Goal: Task Accomplishment & Management: Manage account settings

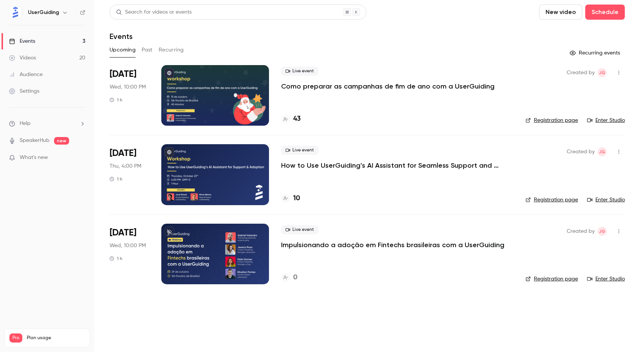
click at [45, 74] on link "Audience" at bounding box center [47, 74] width 95 height 17
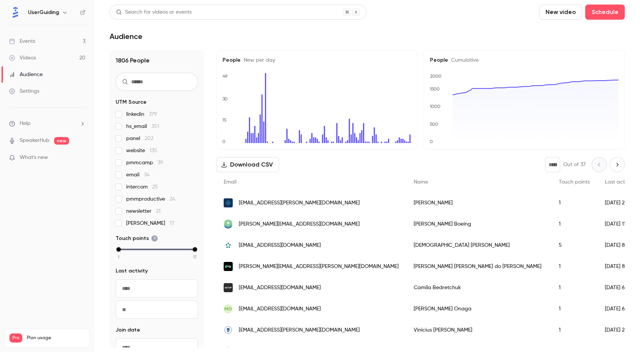
click at [159, 82] on input "text" at bounding box center [157, 82] width 82 height 18
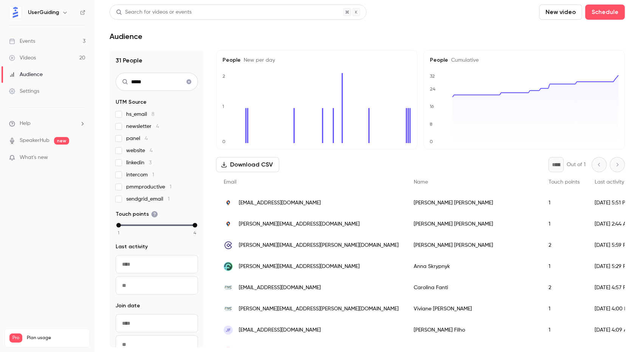
type input "******"
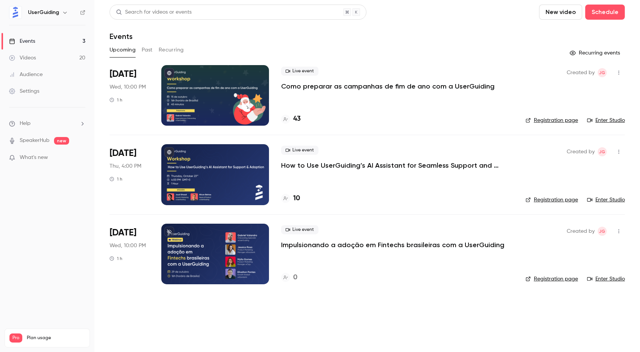
click at [37, 92] on div "Settings" at bounding box center [24, 91] width 30 height 8
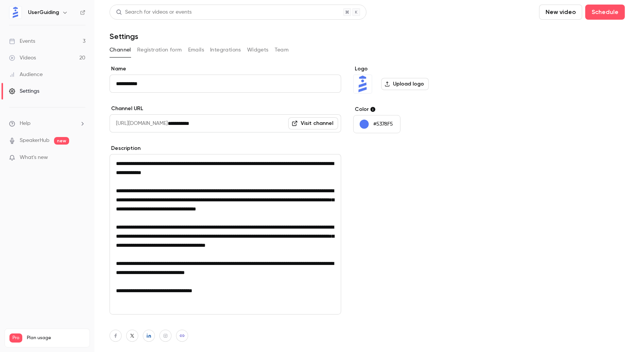
scroll to position [62, 0]
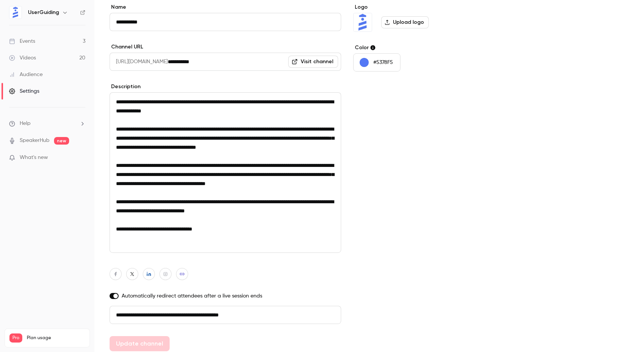
click at [63, 12] on icon "button" at bounding box center [64, 13] width 3 height 2
click at [36, 64] on link "Billing Pro" at bounding box center [62, 69] width 113 height 21
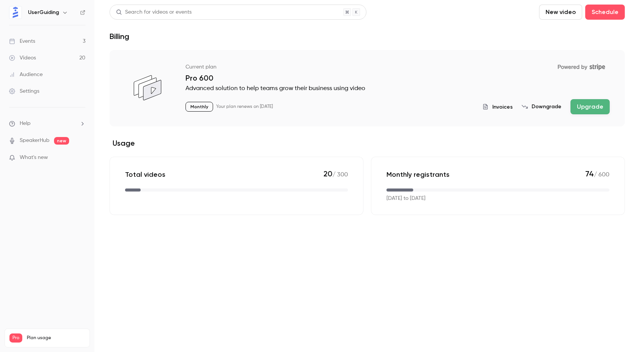
click at [548, 105] on button "Downgrade" at bounding box center [542, 107] width 40 height 8
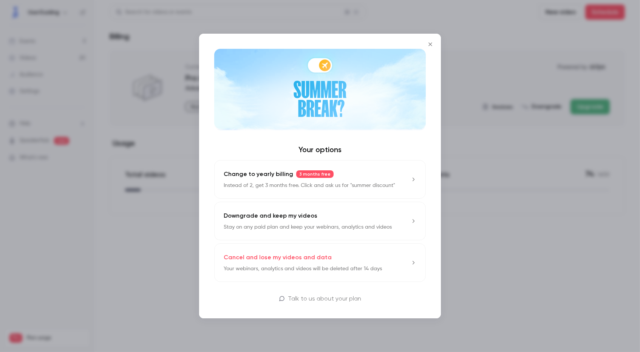
click at [399, 218] on button "Downgrade and keep my videos Stay on any paid plan and keep your webinars, anal…" at bounding box center [320, 220] width 212 height 39
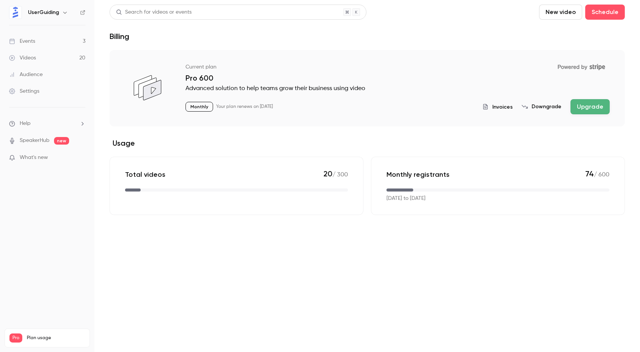
click at [544, 105] on button "Downgrade" at bounding box center [542, 107] width 40 height 8
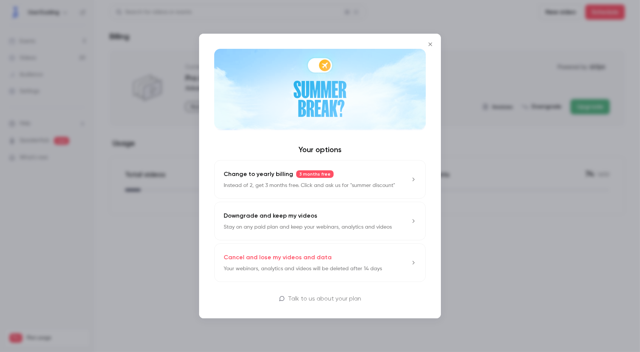
click at [348, 221] on div "Downgrade and keep my videos Stay on any paid plan and keep your webinars, anal…" at bounding box center [308, 221] width 168 height 20
